Goal: Information Seeking & Learning: Learn about a topic

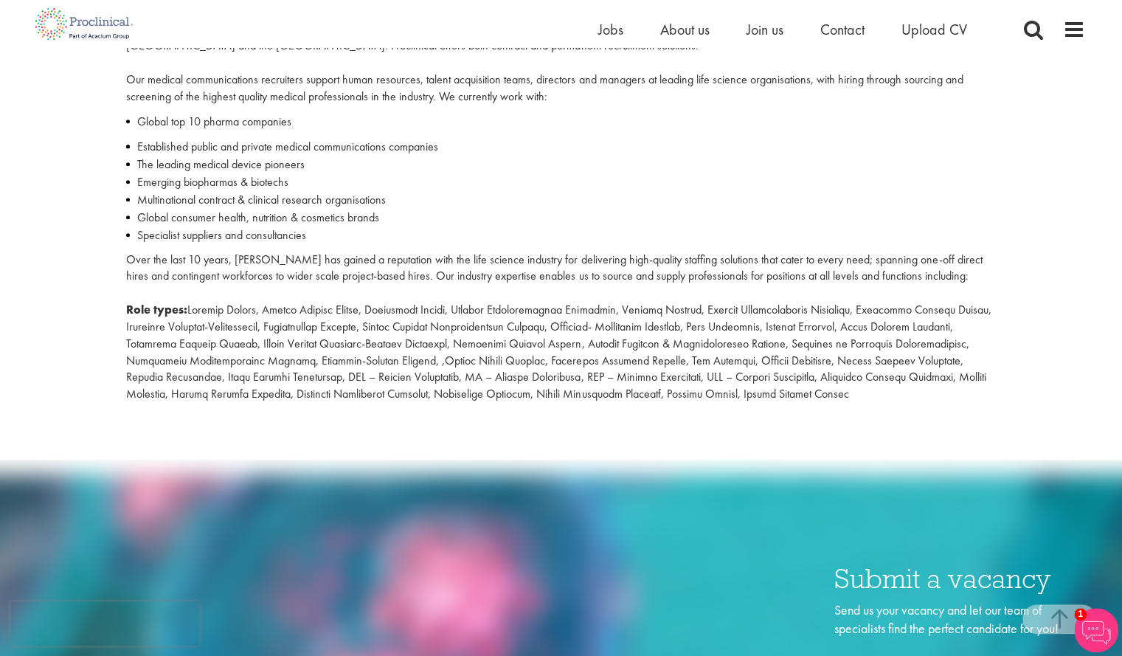
scroll to position [548, 0]
click at [762, 30] on span "Join us" at bounding box center [765, 29] width 37 height 19
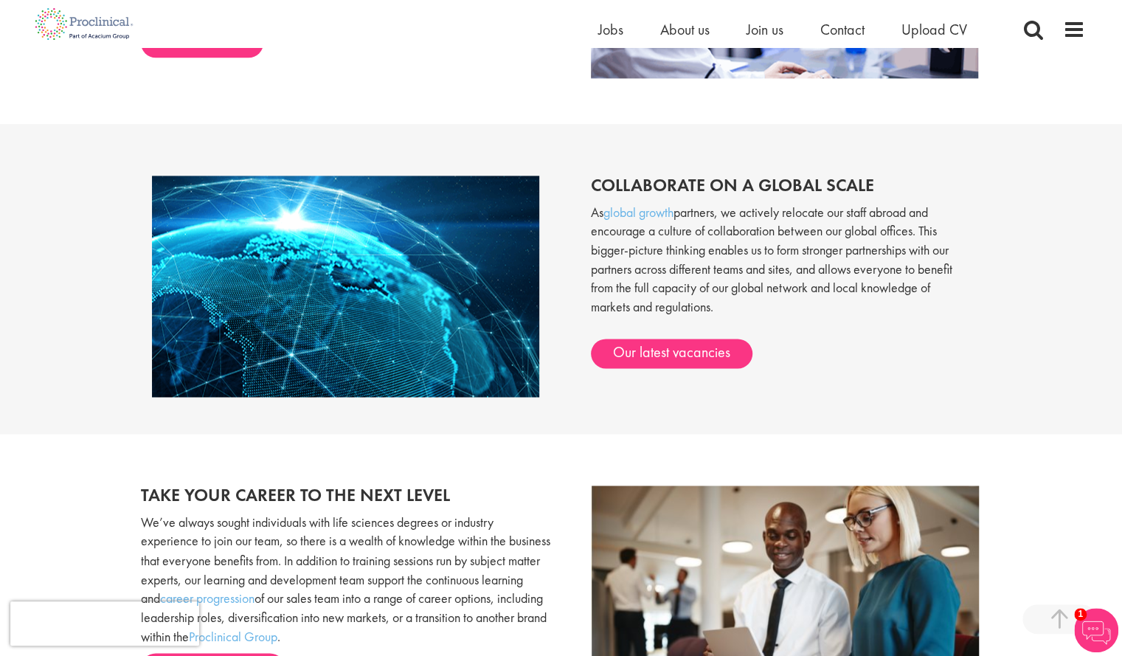
scroll to position [677, 0]
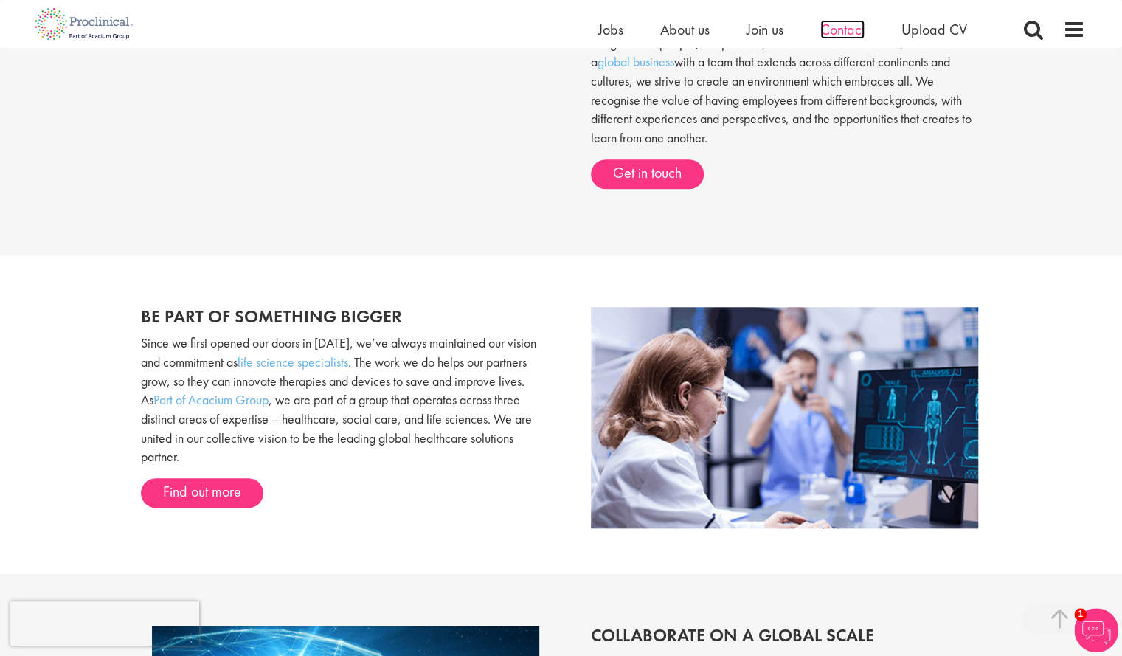
click at [843, 22] on span "Contact" at bounding box center [843, 29] width 44 height 19
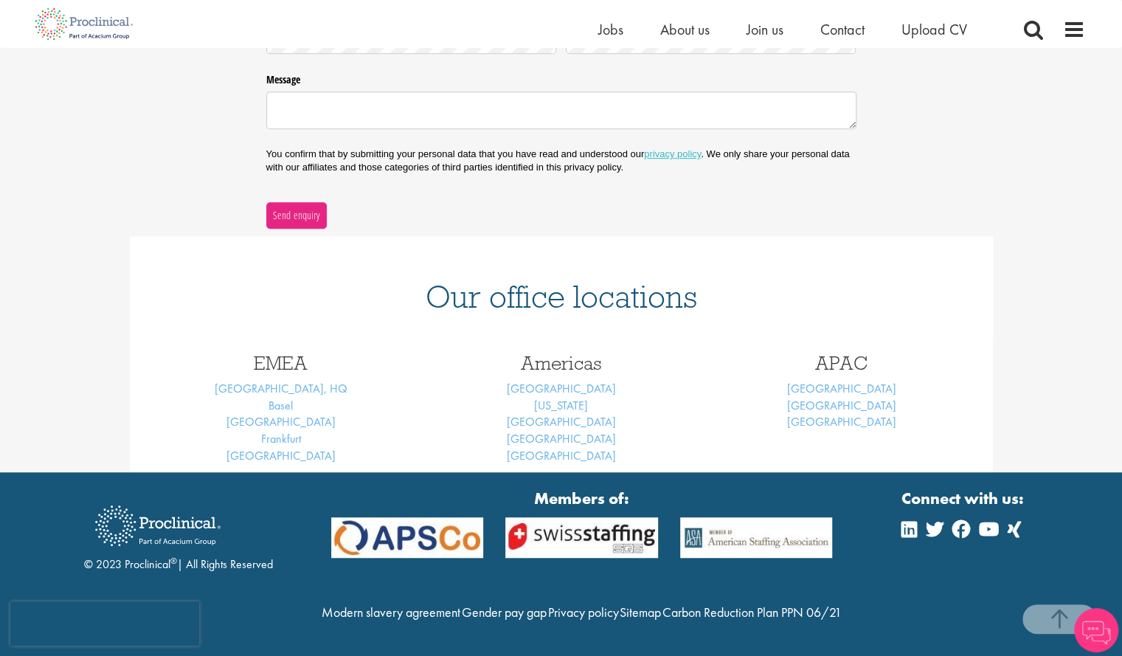
scroll to position [447, 0]
click at [297, 381] on link "[GEOGRAPHIC_DATA], HQ" at bounding box center [281, 388] width 133 height 15
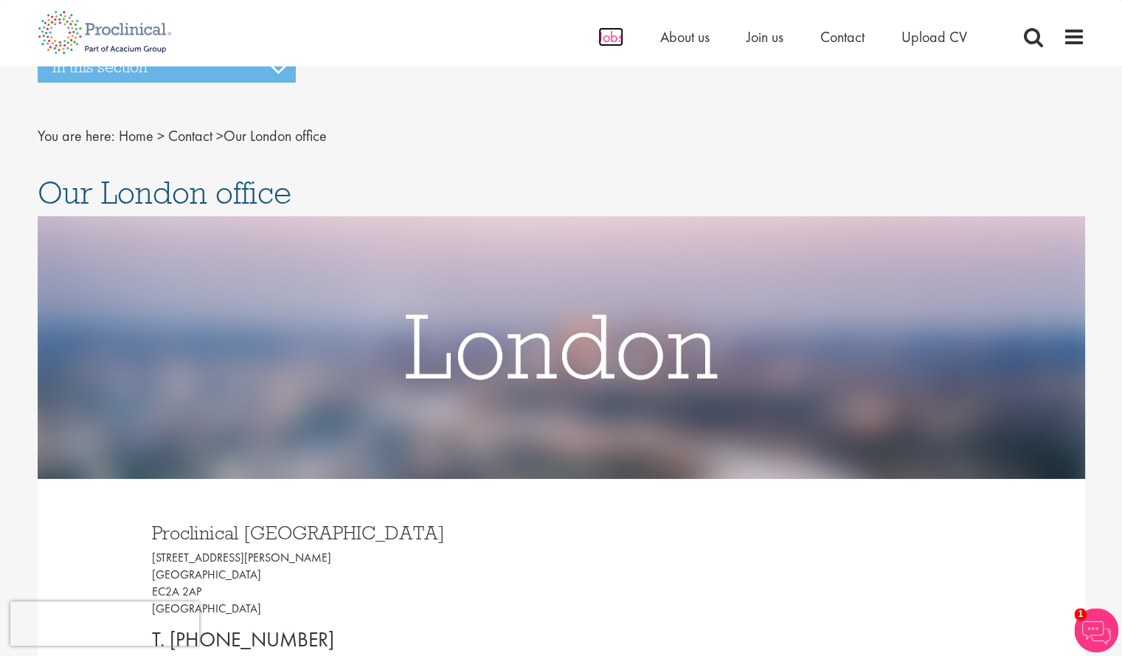
click at [615, 31] on span "Jobs" at bounding box center [610, 36] width 25 height 19
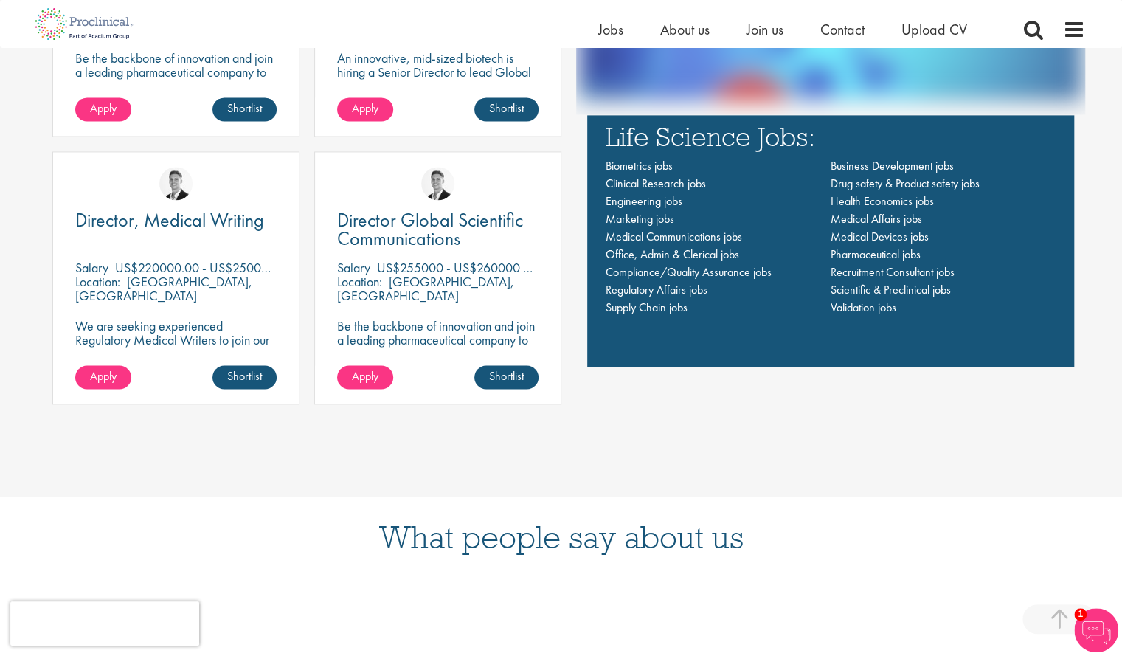
scroll to position [1213, 0]
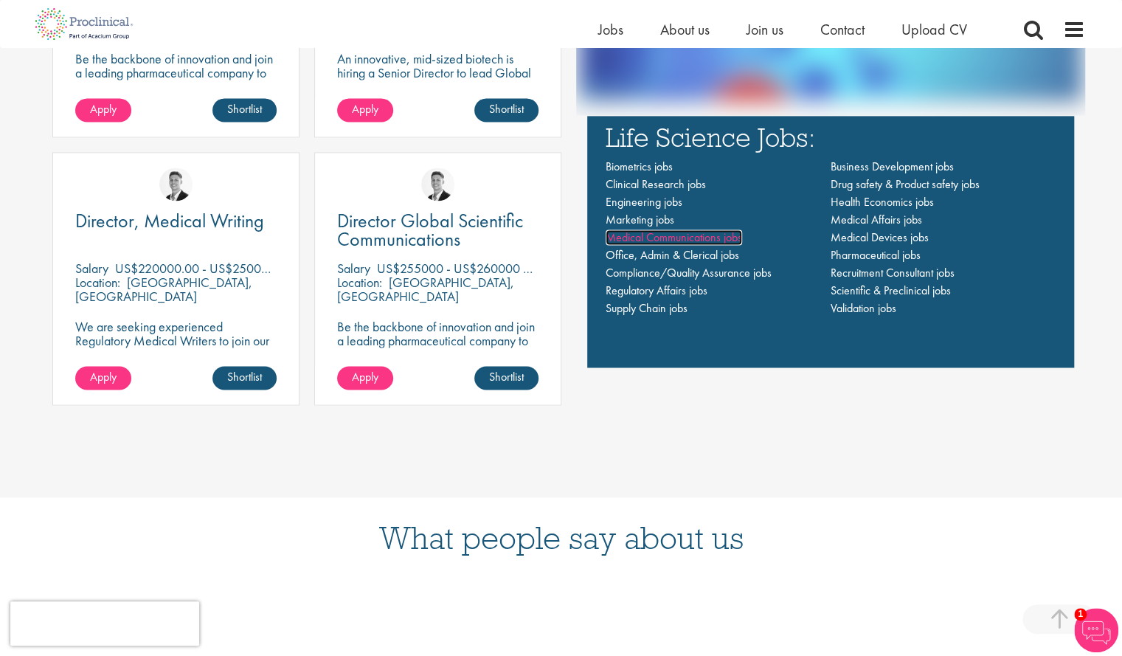
click at [674, 237] on span "Medical Communications jobs" at bounding box center [674, 236] width 137 height 15
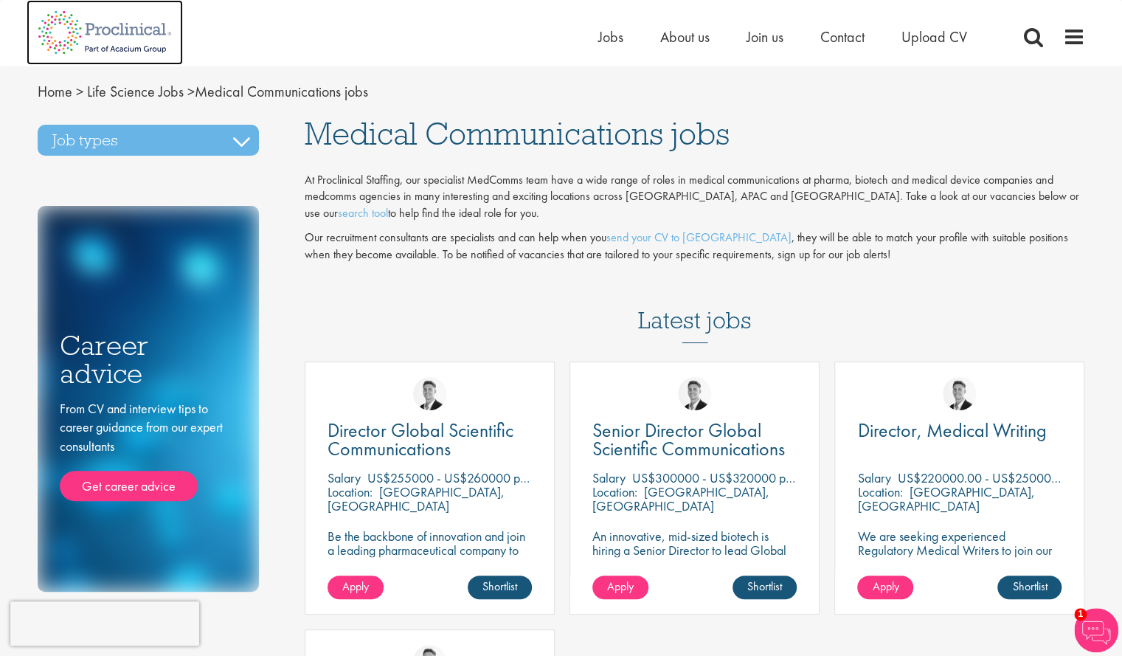
click at [151, 32] on img at bounding box center [105, 32] width 156 height 65
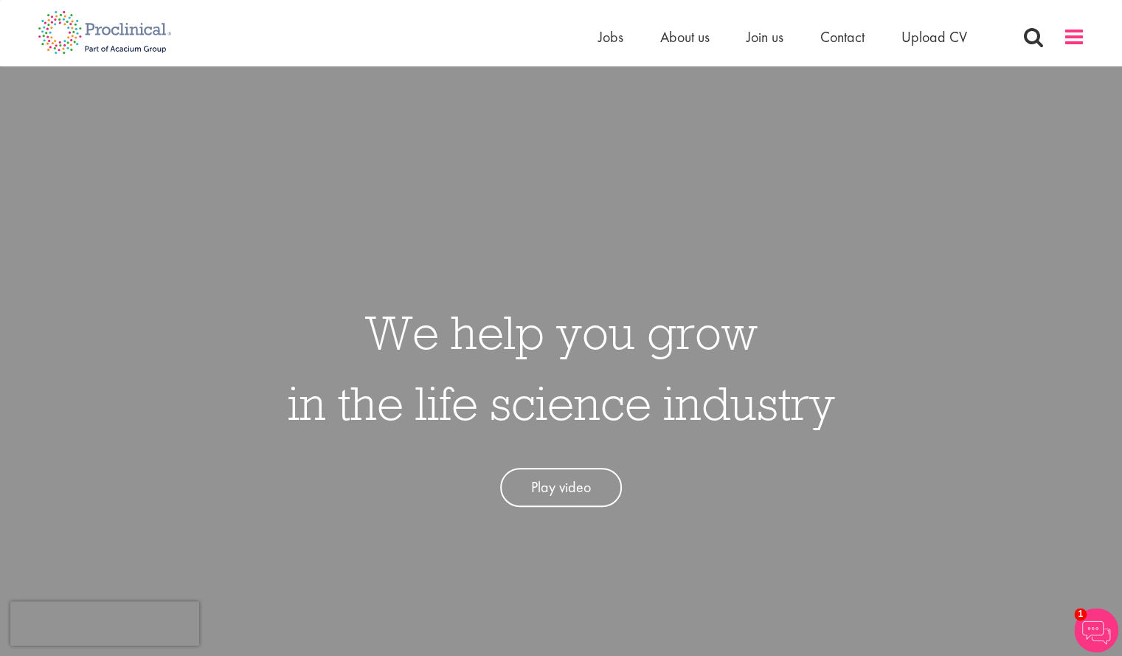
click at [1074, 38] on span at bounding box center [1074, 37] width 22 height 22
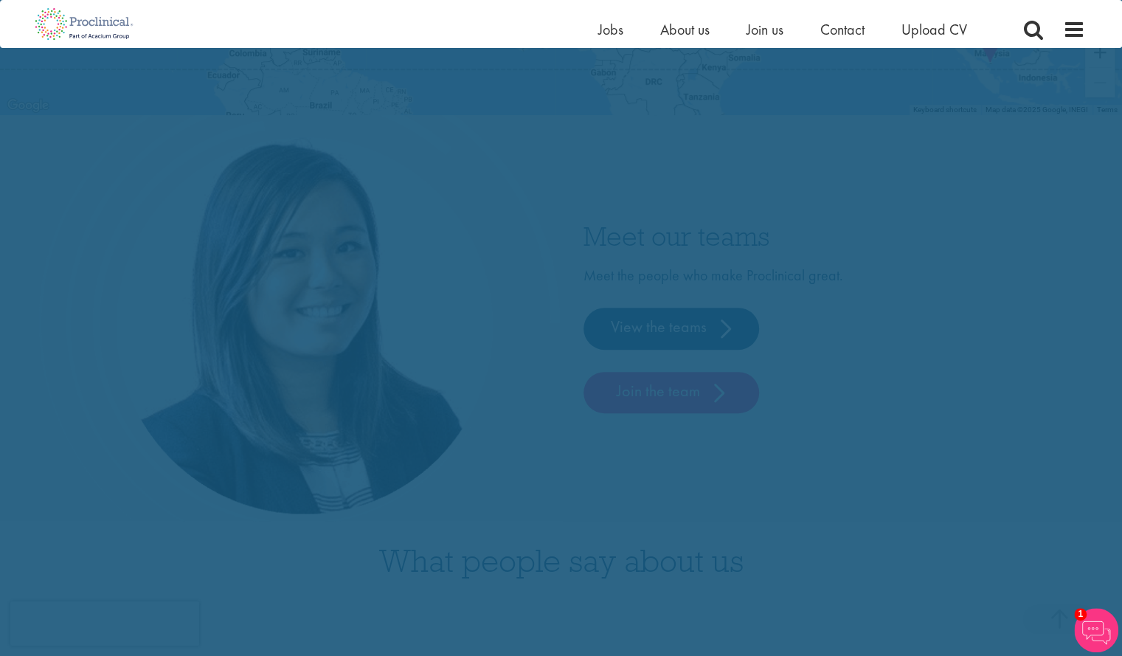
scroll to position [3849, 0]
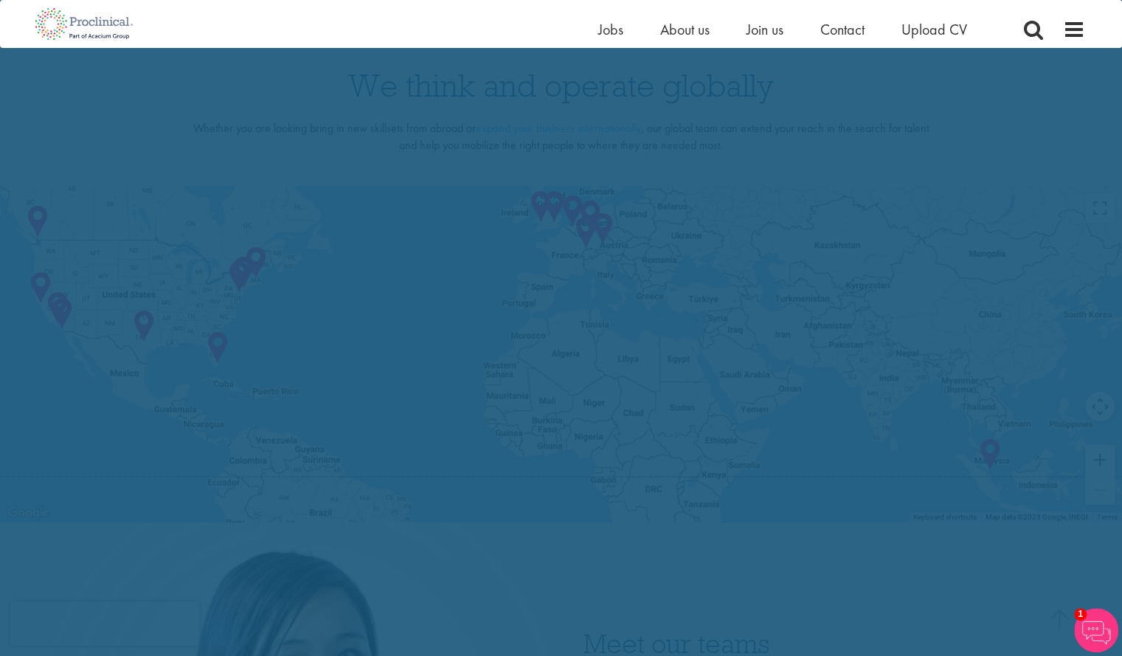
scroll to position [3126, 0]
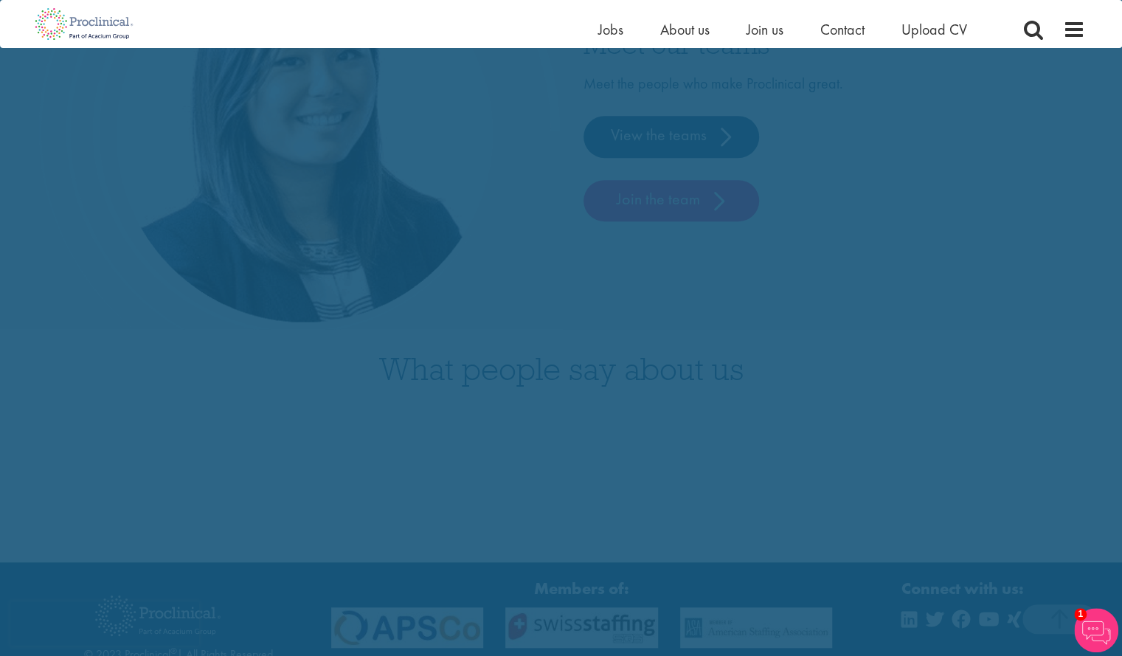
scroll to position [3735, 0]
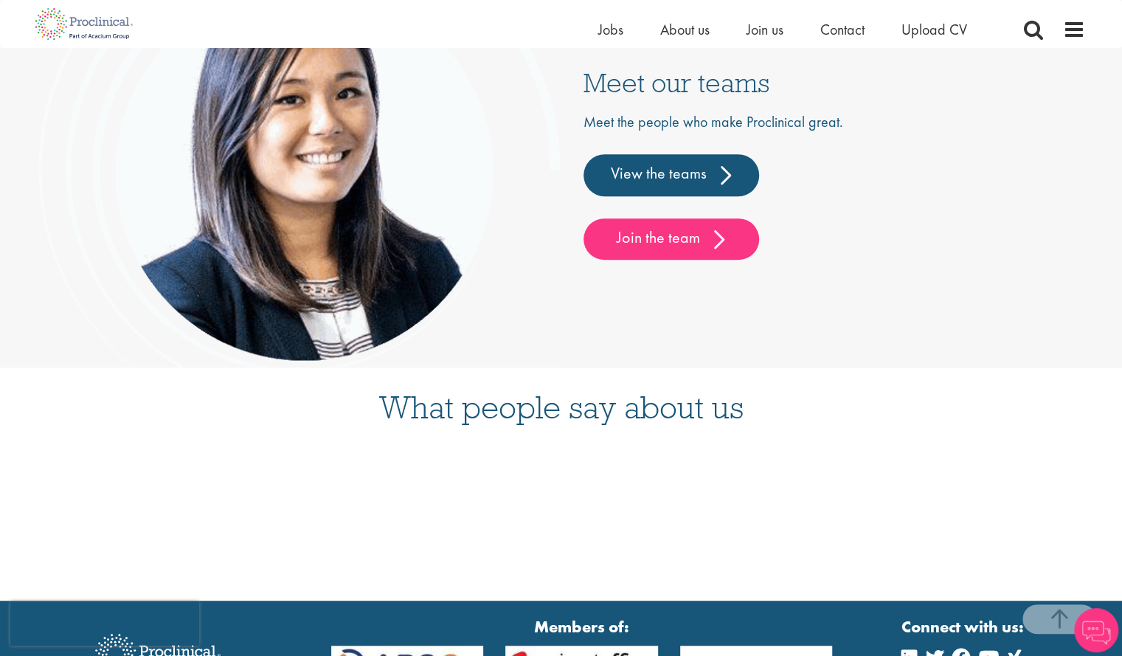
scroll to position [3690, 0]
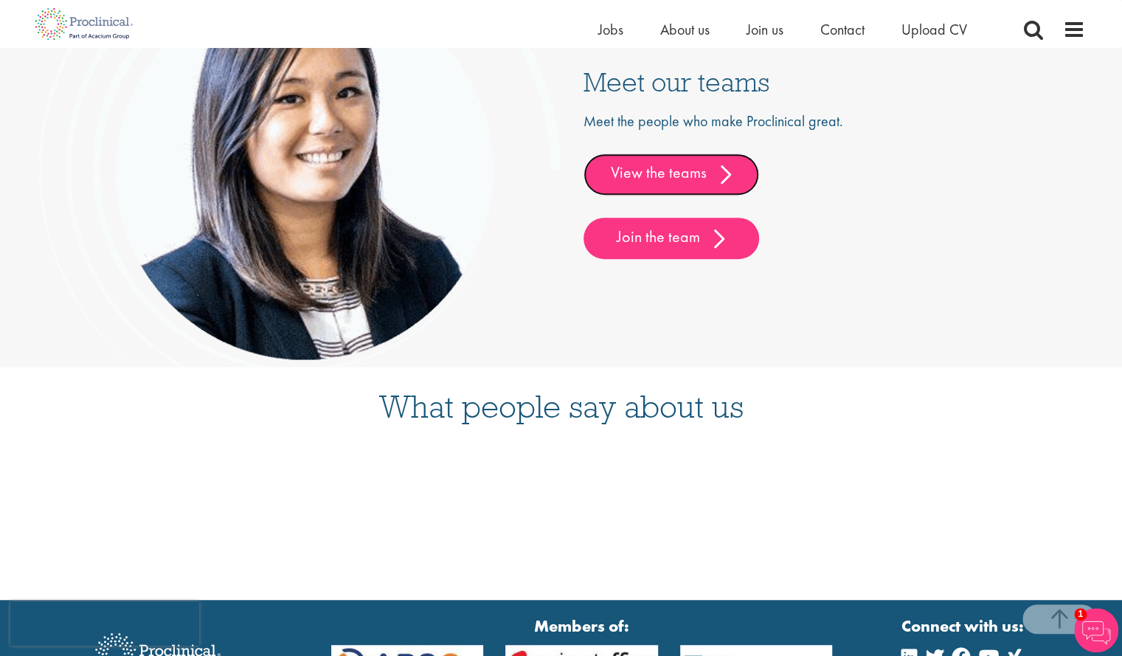
click at [679, 184] on link "View the teams" at bounding box center [672, 173] width 176 height 41
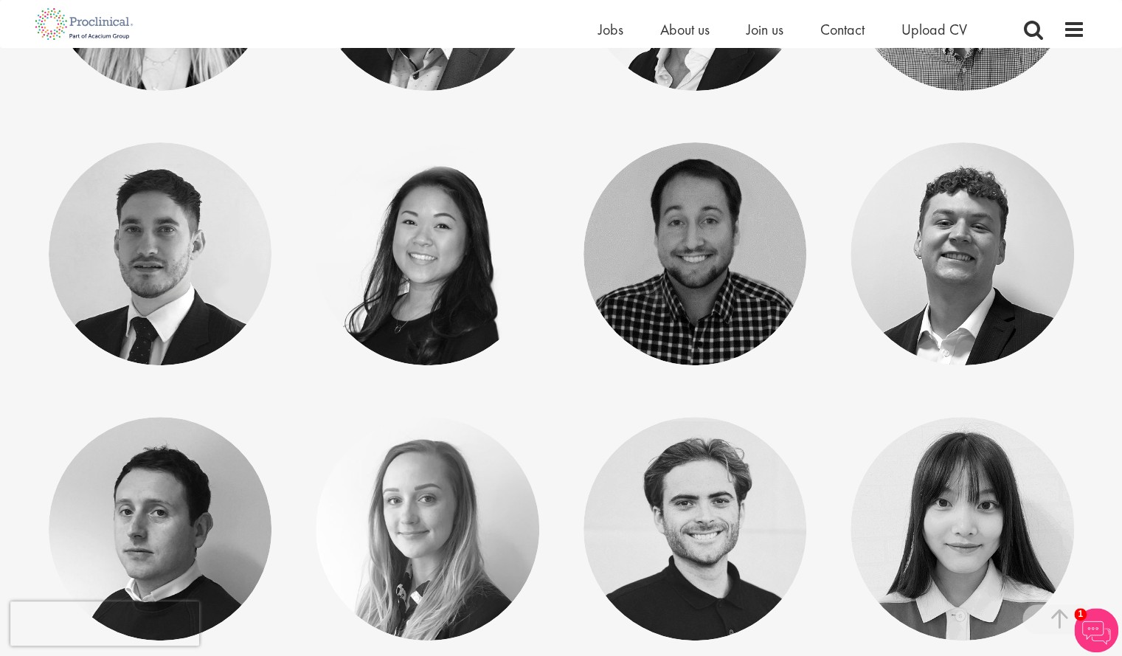
scroll to position [7484, 0]
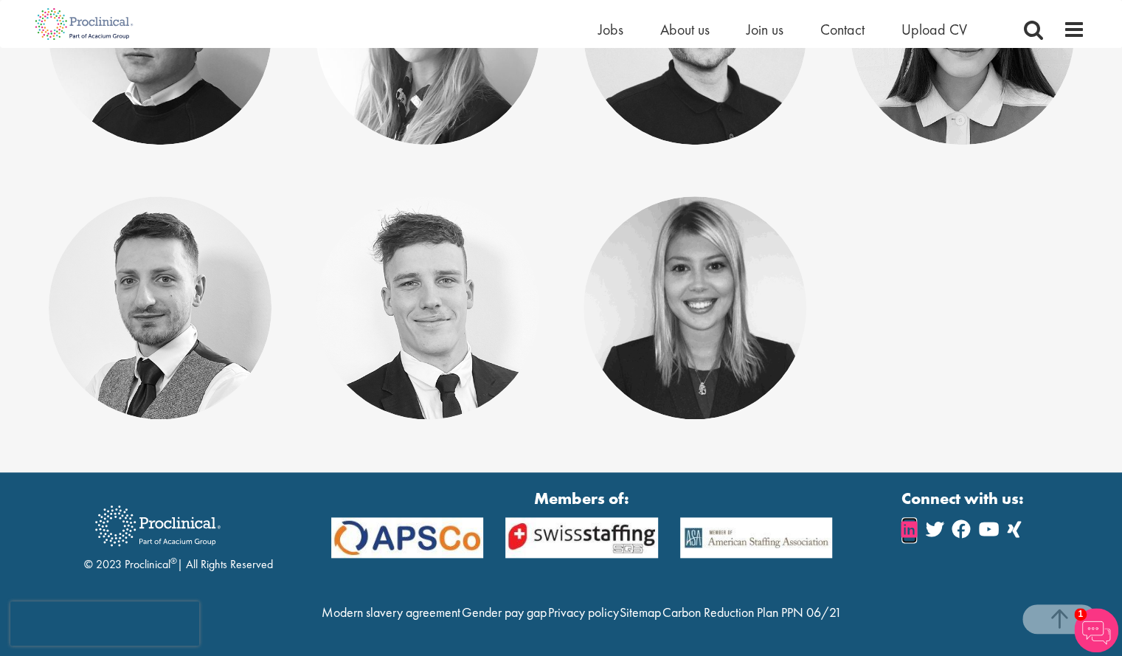
click at [916, 520] on icon at bounding box center [909, 529] width 15 height 18
